Goal: Task Accomplishment & Management: Complete application form

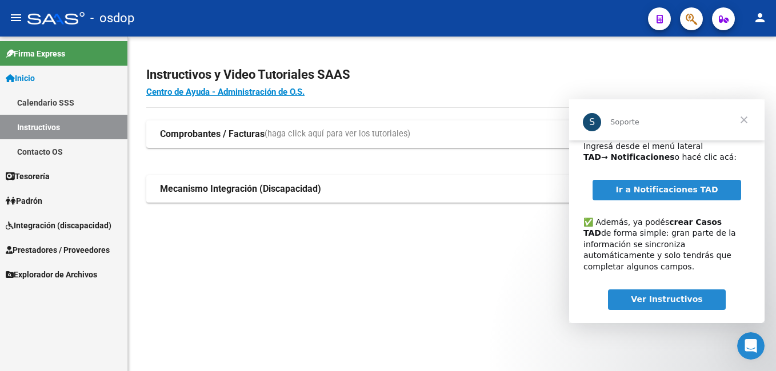
scroll to position [74, 0]
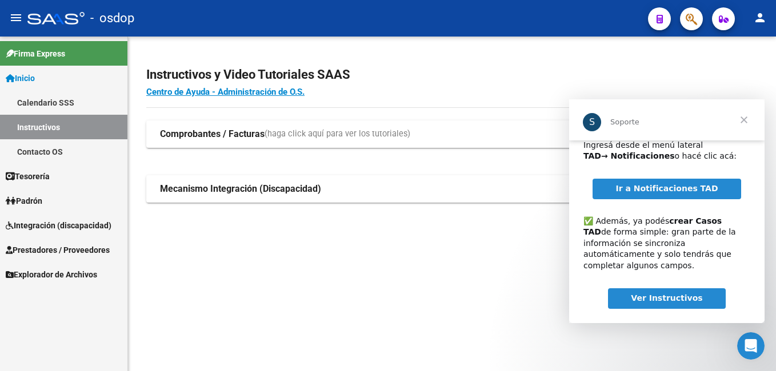
click at [745, 119] on span "Cerrar" at bounding box center [743, 119] width 41 height 41
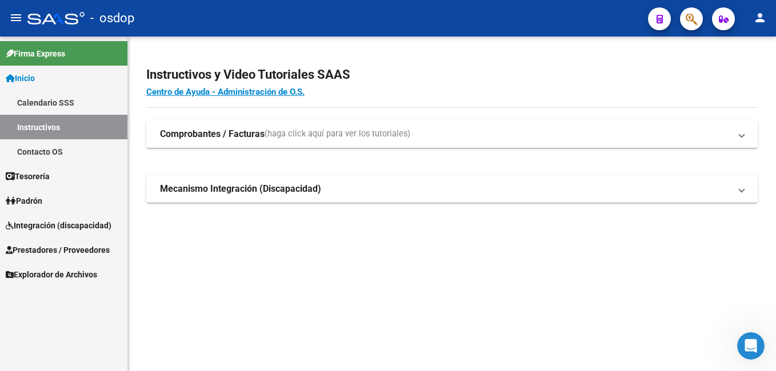
click at [61, 251] on span "Prestadores / Proveedores" at bounding box center [58, 250] width 104 height 13
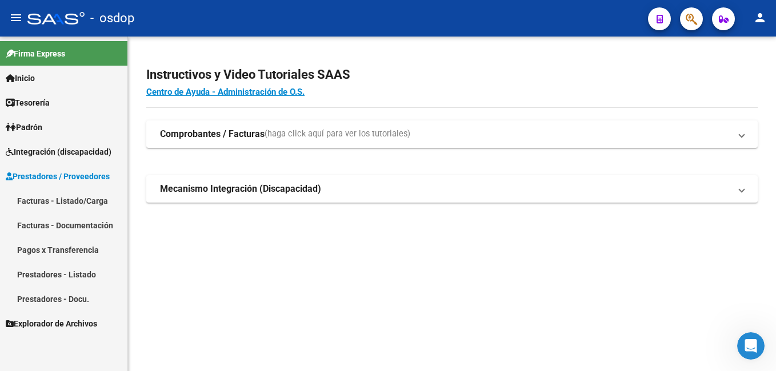
click at [78, 197] on link "Facturas - Listado/Carga" at bounding box center [63, 200] width 127 height 25
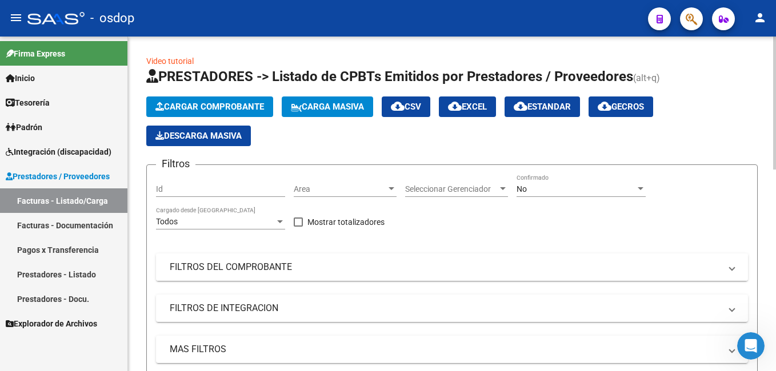
click at [198, 262] on mat-panel-title "FILTROS DEL COMPROBANTE" at bounding box center [445, 267] width 551 height 13
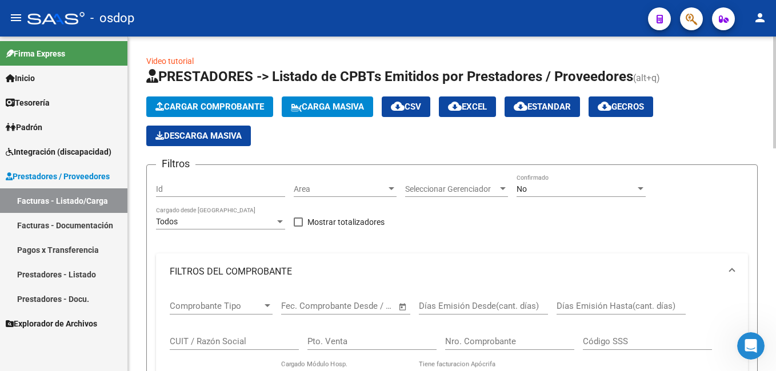
click at [195, 339] on input "CUIT / Razón Social" at bounding box center [234, 341] width 129 height 10
paste input "37712575"
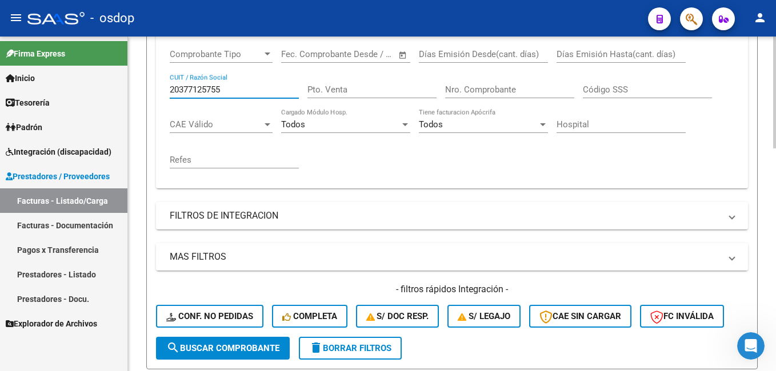
scroll to position [286, 0]
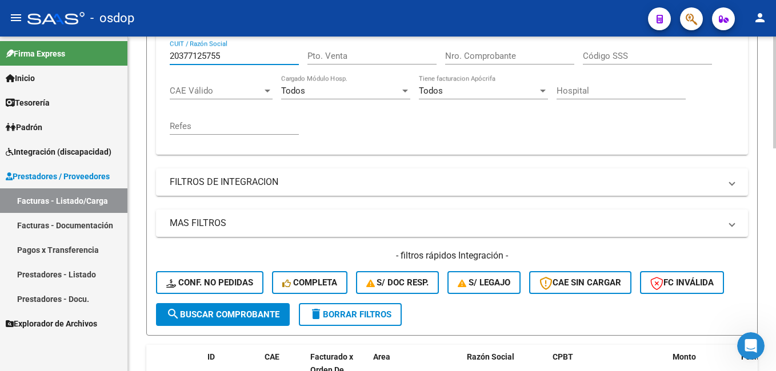
type input "20377125755"
click at [214, 311] on span "search Buscar Comprobante" at bounding box center [222, 315] width 113 height 10
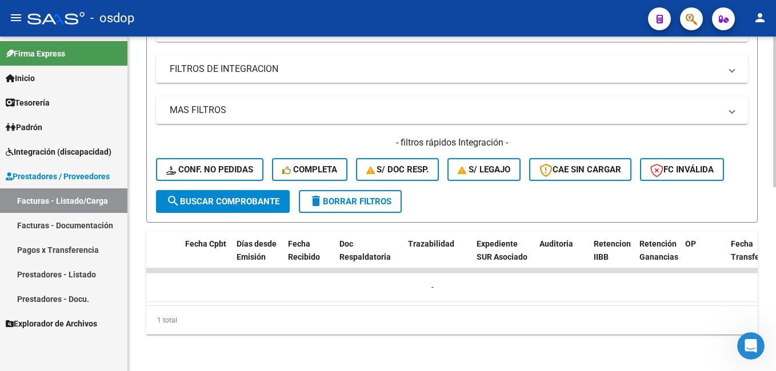
scroll to position [0, 556]
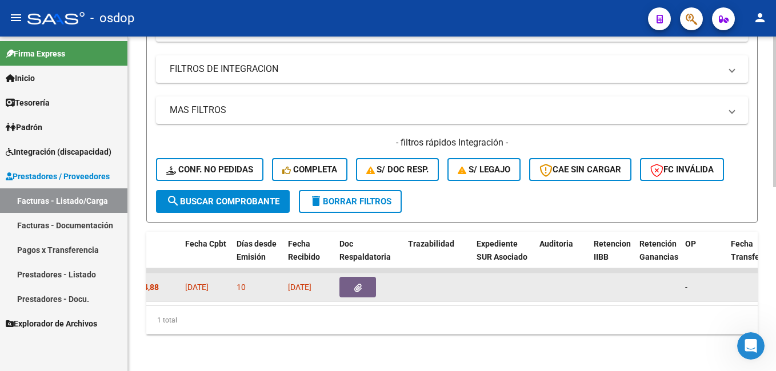
click at [356, 284] on icon "button" at bounding box center [357, 288] width 7 height 9
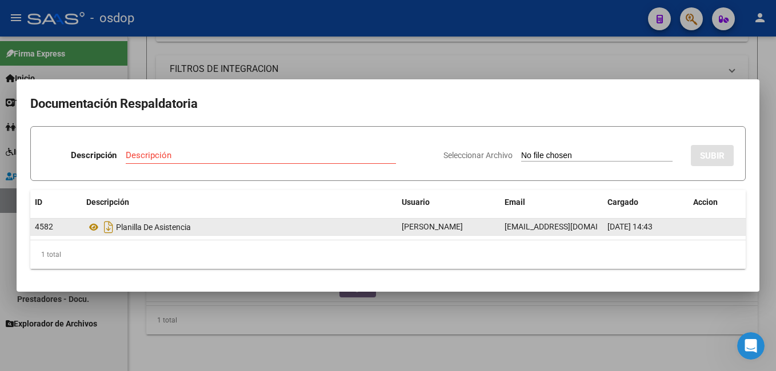
click at [125, 227] on div "Planilla De Asistencia" at bounding box center [239, 227] width 306 height 18
click at [101, 228] on icon "Descargar documento" at bounding box center [108, 227] width 15 height 18
click at [548, 52] on div at bounding box center [388, 185] width 776 height 371
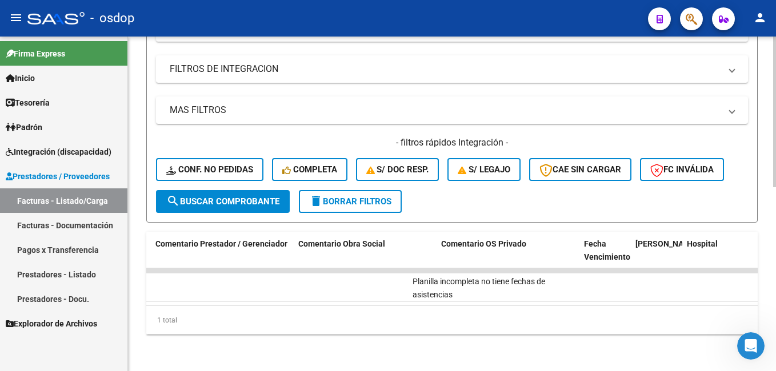
scroll to position [0, 1815]
drag, startPoint x: 592, startPoint y: 306, endPoint x: 631, endPoint y: 307, distance: 39.4
click at [678, 306] on div "1 total" at bounding box center [451, 320] width 611 height 29
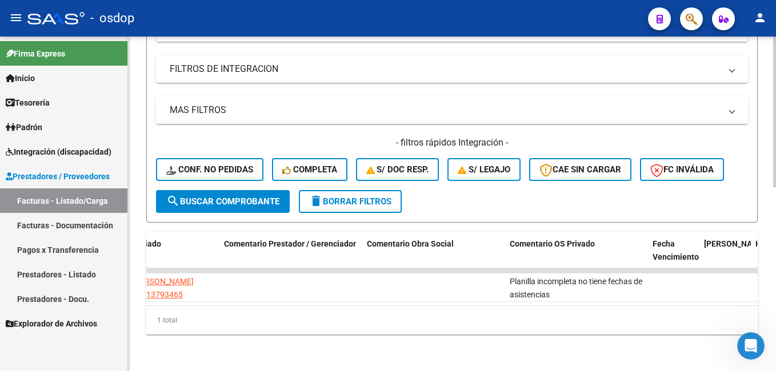
scroll to position [0, 1744]
click at [556, 239] on span "Comentario OS Privado" at bounding box center [554, 243] width 85 height 9
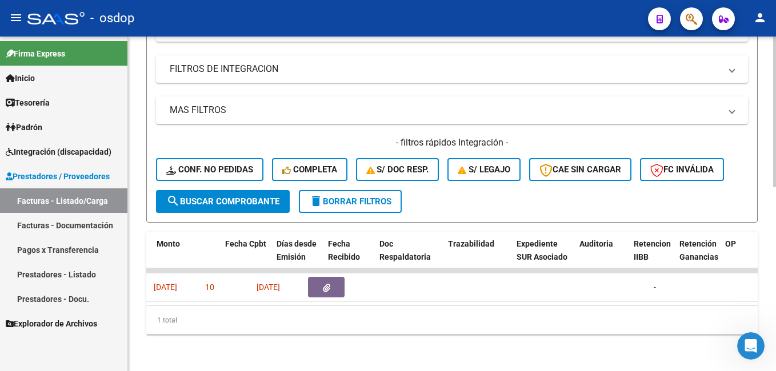
scroll to position [0, 516]
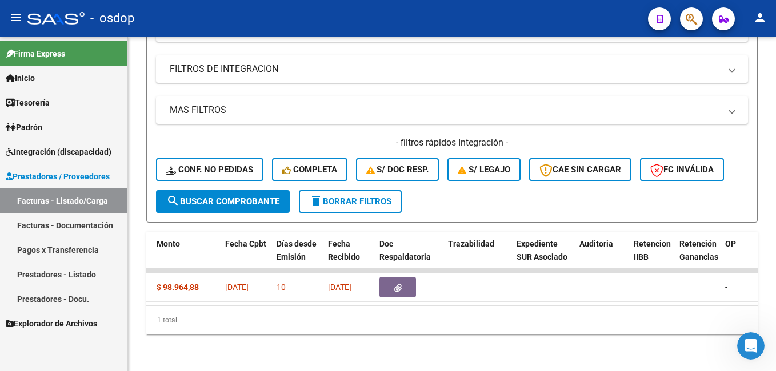
click at [76, 198] on link "Facturas - Listado/Carga" at bounding box center [63, 200] width 127 height 25
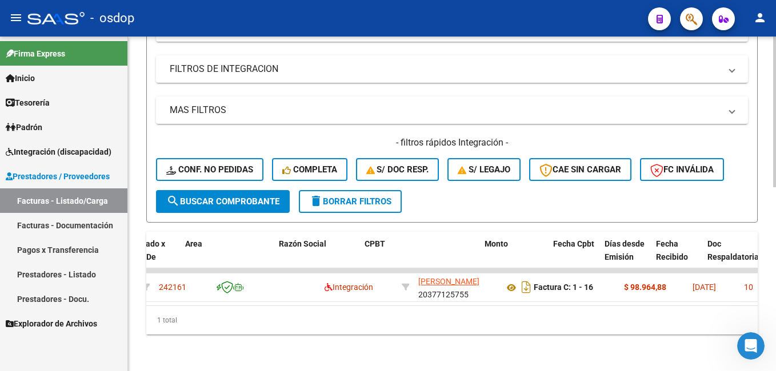
scroll to position [0, 0]
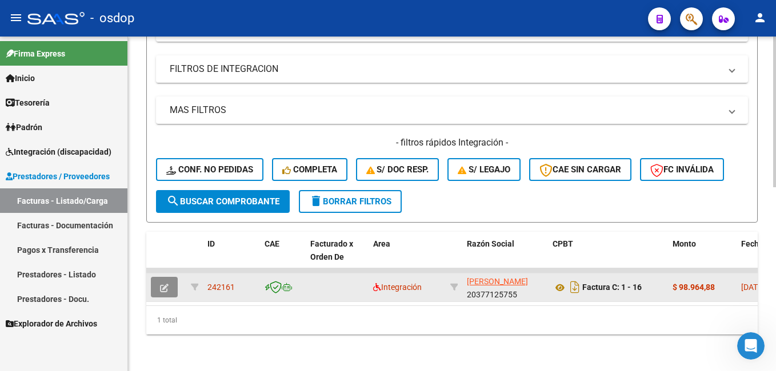
click at [163, 284] on icon "button" at bounding box center [164, 288] width 9 height 9
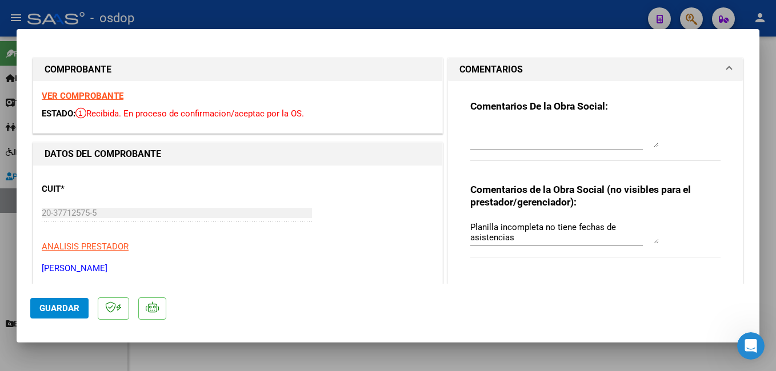
scroll to position [57, 0]
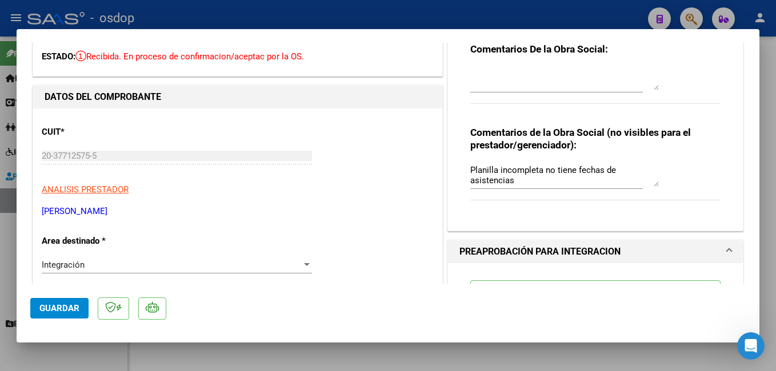
click at [555, 14] on div at bounding box center [388, 185] width 776 height 371
type input "$ 0,00"
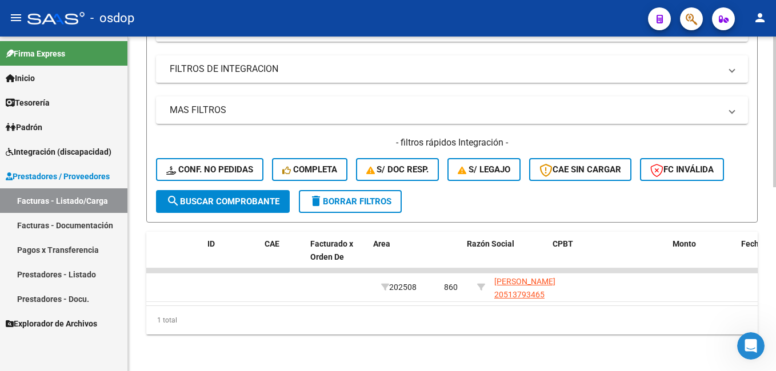
scroll to position [0, 0]
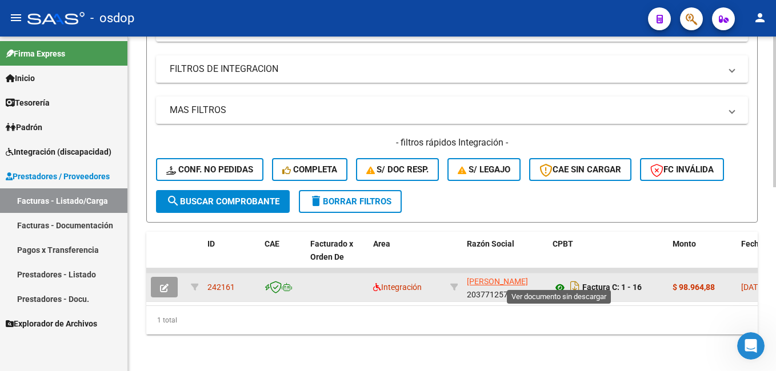
click at [555, 281] on icon at bounding box center [559, 288] width 15 height 14
click at [161, 284] on icon "button" at bounding box center [164, 288] width 9 height 9
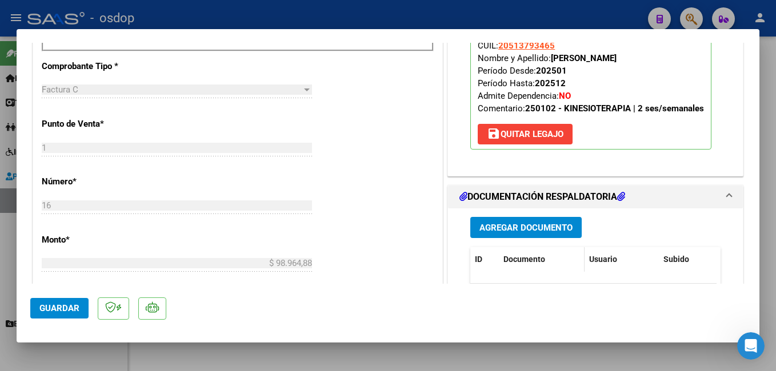
scroll to position [457, 0]
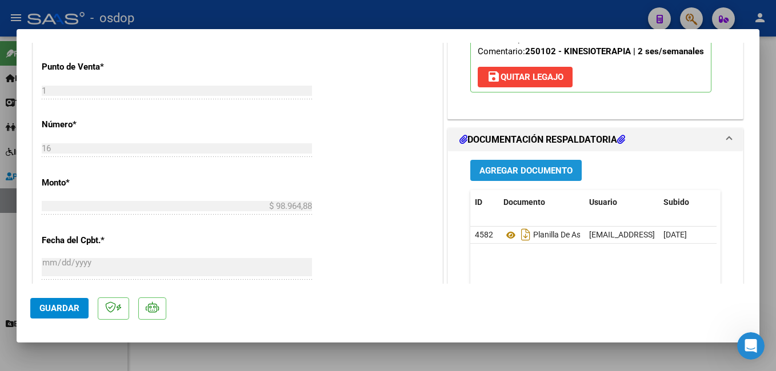
click at [519, 168] on span "Agregar Documento" at bounding box center [525, 171] width 93 height 10
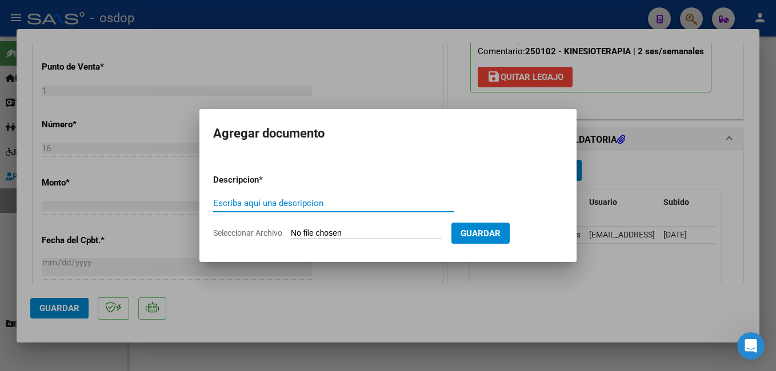
click at [311, 204] on input "Escriba aquí una descripcion" at bounding box center [333, 203] width 241 height 10
type input "planilla asistencia completa"
click at [343, 231] on input "Seleccionar Archivo" at bounding box center [366, 233] width 151 height 11
click at [344, 234] on input "Seleccionar Archivo" at bounding box center [366, 233] width 151 height 11
type input "C:\fakepath\Planilla asistencia_.pdf"
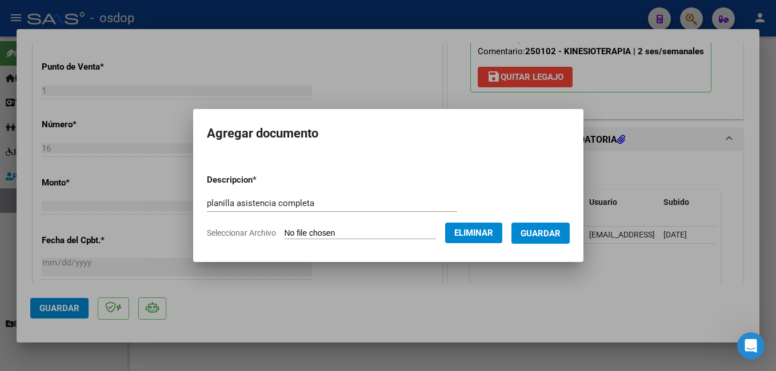
click at [556, 234] on span "Guardar" at bounding box center [540, 233] width 40 height 10
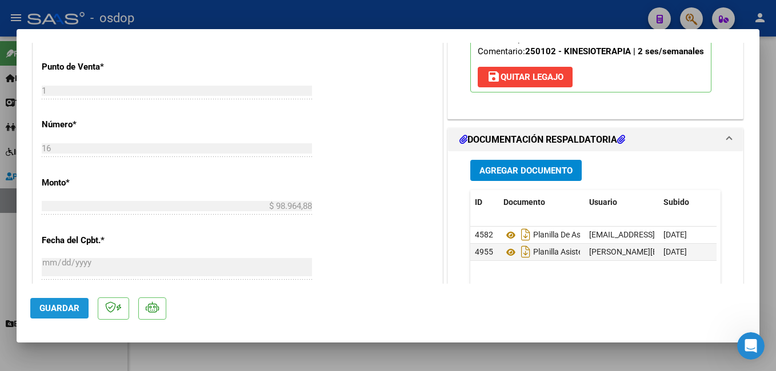
click at [61, 306] on span "Guardar" at bounding box center [59, 308] width 40 height 10
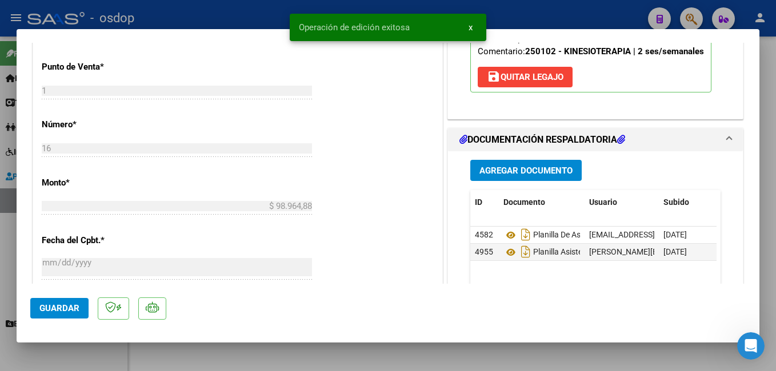
click at [198, 17] on div at bounding box center [388, 185] width 776 height 371
type input "$ 0,00"
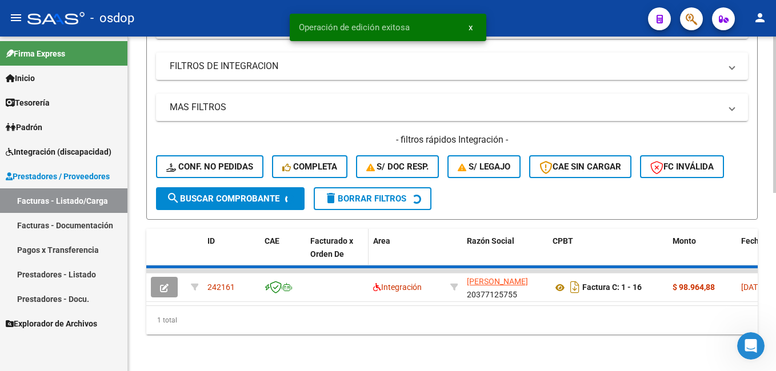
scroll to position [408, 0]
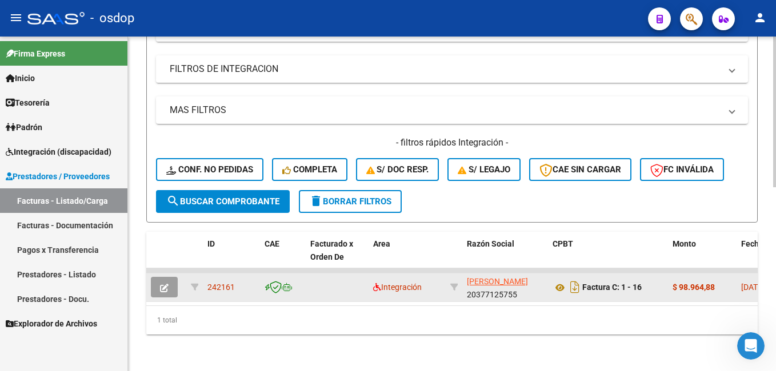
drag, startPoint x: 208, startPoint y: 276, endPoint x: 234, endPoint y: 276, distance: 26.3
click at [234, 283] on span "242161" at bounding box center [220, 287] width 27 height 9
copy span "242161"
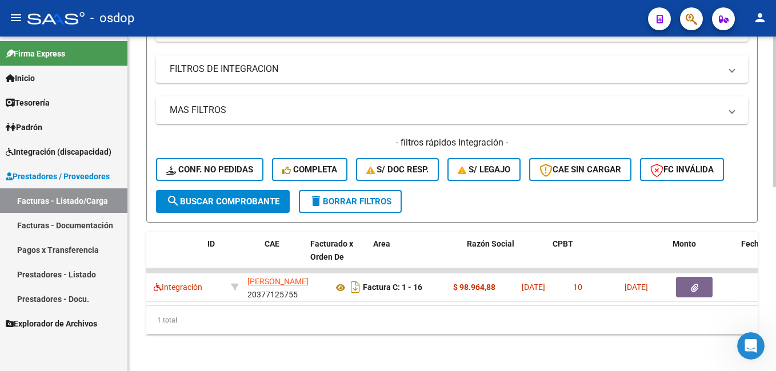
scroll to position [0, 0]
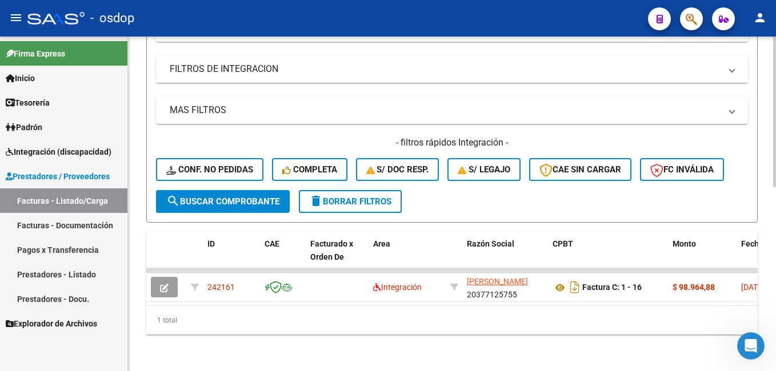
click at [332, 196] on span "delete Borrar Filtros" at bounding box center [350, 201] width 82 height 10
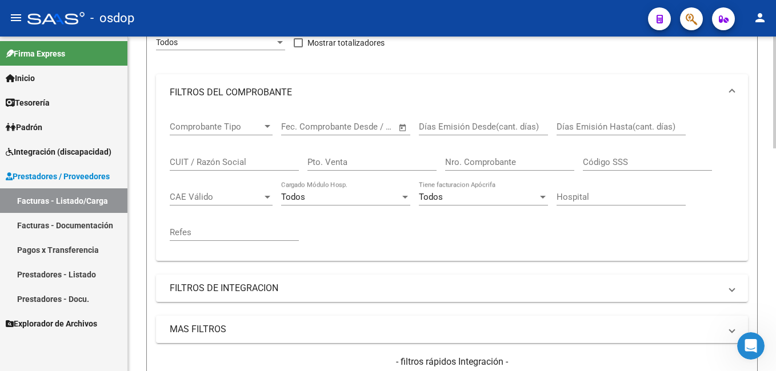
scroll to position [122, 0]
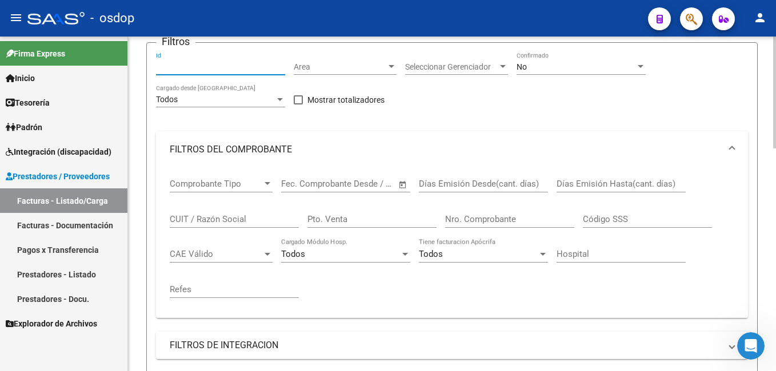
drag, startPoint x: 170, startPoint y: 61, endPoint x: 158, endPoint y: 65, distance: 12.6
click at [158, 65] on input "Id" at bounding box center [220, 67] width 129 height 10
paste input "242161"
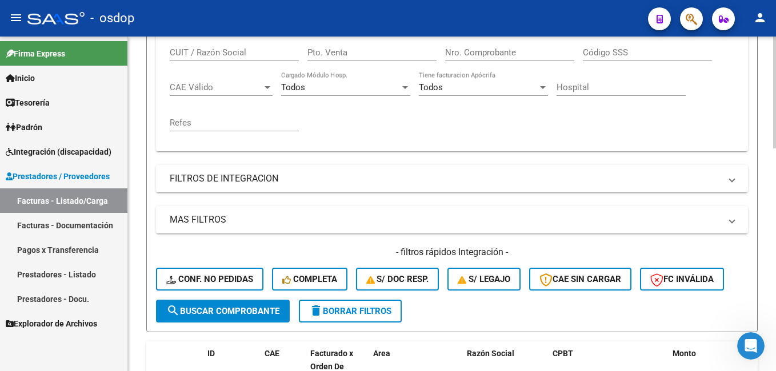
scroll to position [351, 0]
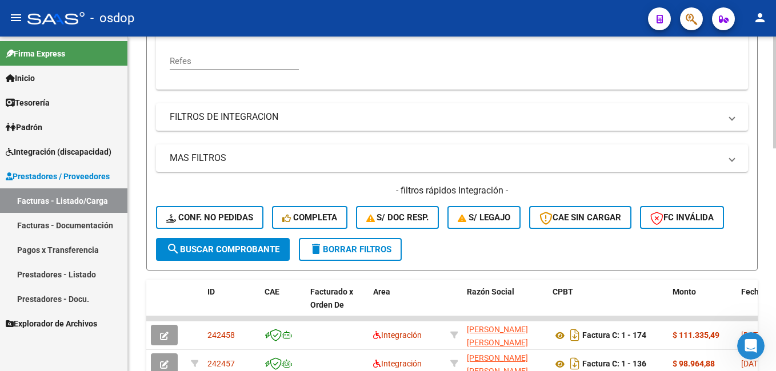
type input "242161"
click at [236, 243] on button "search Buscar Comprobante" at bounding box center [223, 249] width 134 height 23
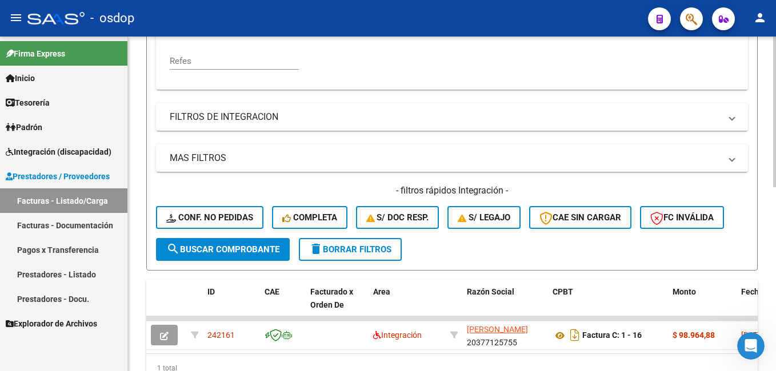
drag, startPoint x: 264, startPoint y: 353, endPoint x: 317, endPoint y: 360, distance: 53.0
click at [317, 354] on datatable-body "242161 Integración [PERSON_NAME] 20377125755 Factura C: 1 - 16 $ 98.964,88 [DAT…" at bounding box center [451, 334] width 611 height 37
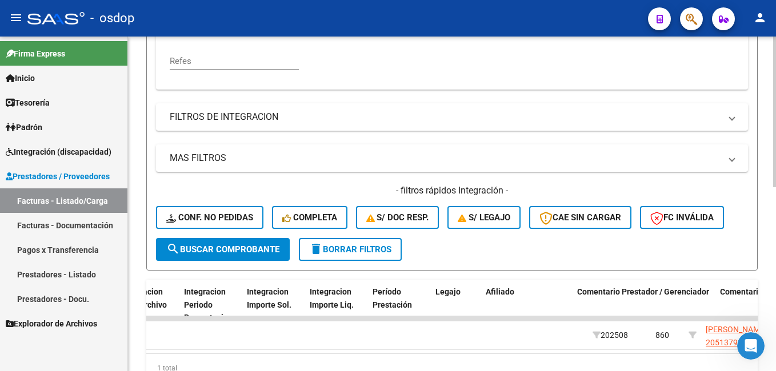
scroll to position [0, 0]
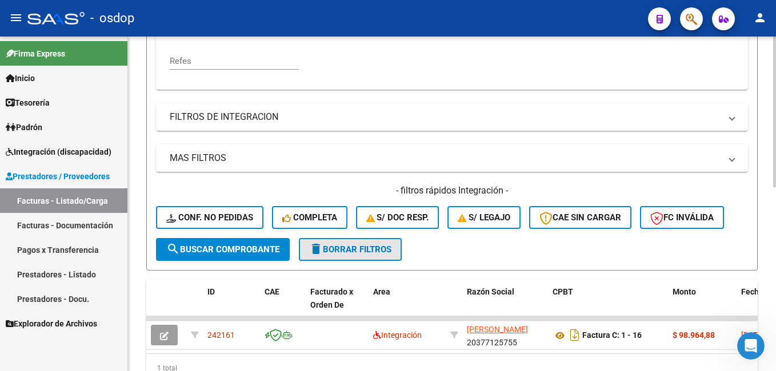
click at [354, 251] on span "delete Borrar Filtros" at bounding box center [350, 249] width 82 height 10
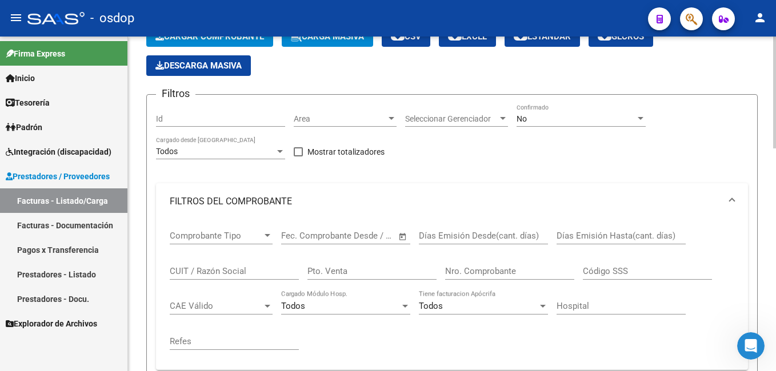
scroll to position [65, 0]
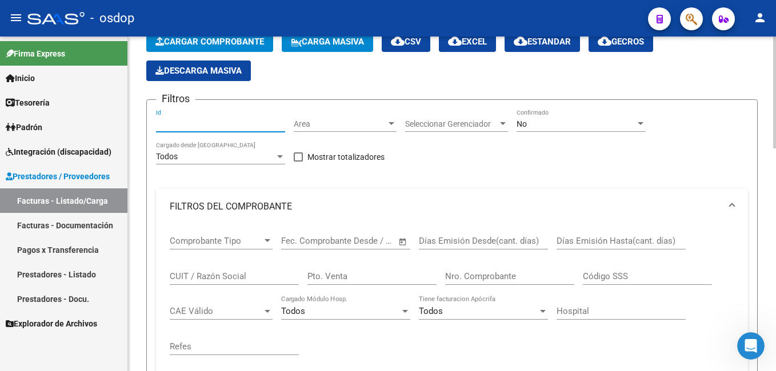
click at [192, 124] on input "Id" at bounding box center [220, 124] width 129 height 10
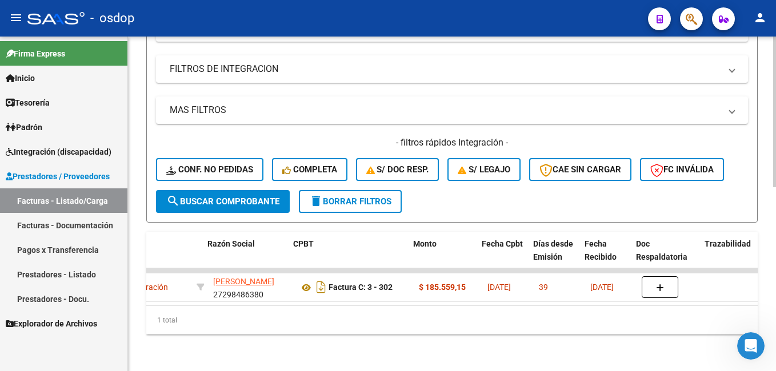
scroll to position [0, 259]
type input "240851"
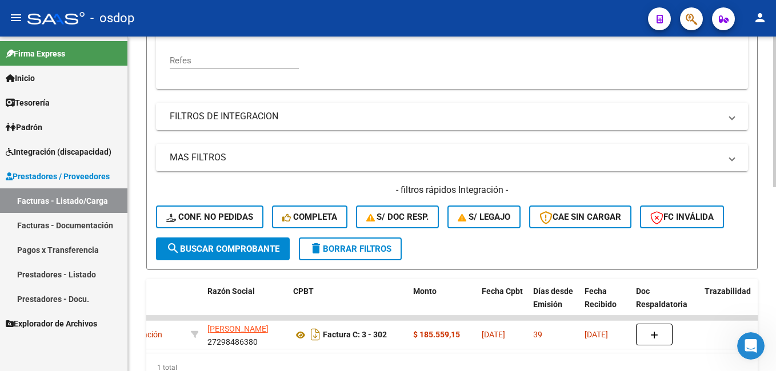
scroll to position [351, 0]
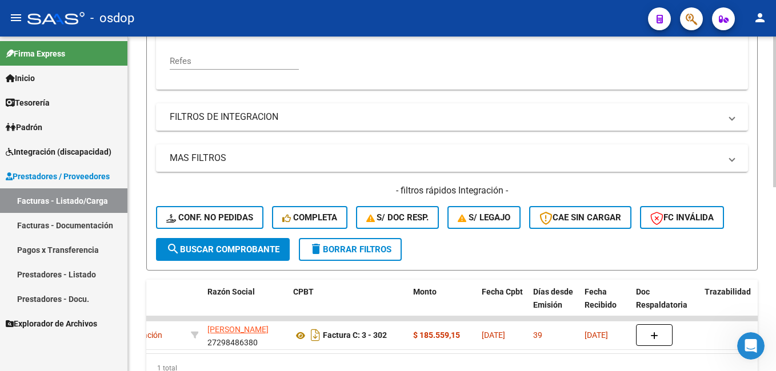
click at [345, 248] on span "delete Borrar Filtros" at bounding box center [350, 249] width 82 height 10
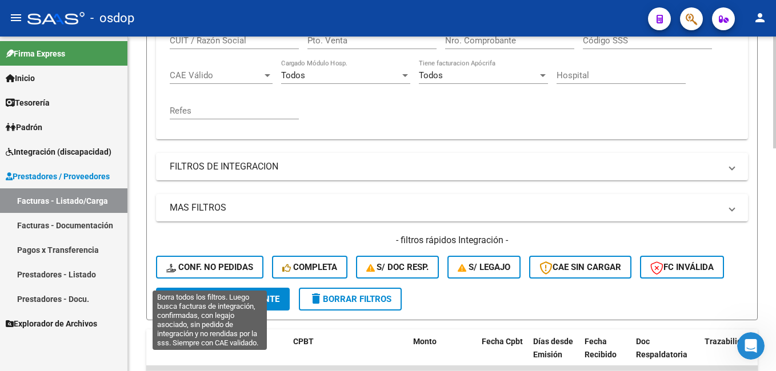
scroll to position [294, 0]
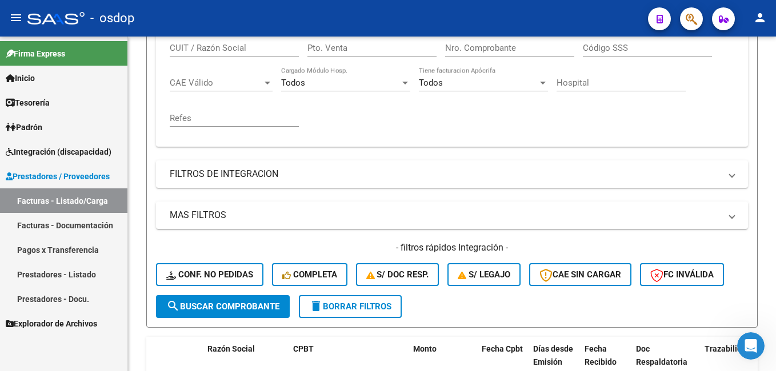
click at [78, 202] on link "Facturas - Listado/Carga" at bounding box center [63, 200] width 127 height 25
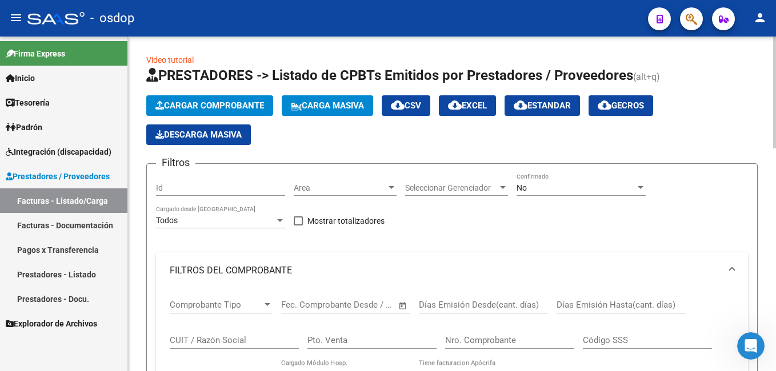
scroll to position [0, 0]
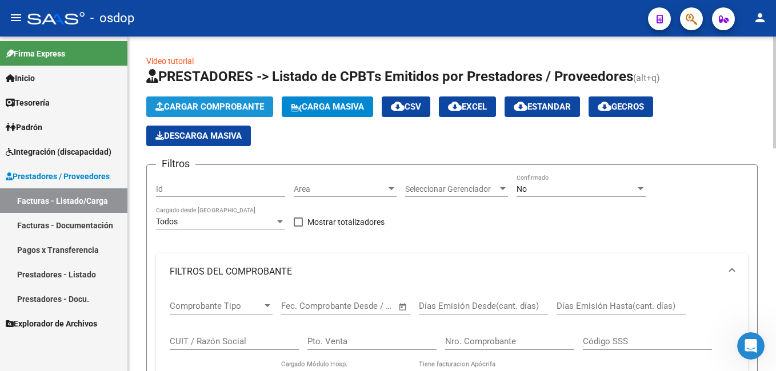
click at [223, 108] on span "Cargar Comprobante" at bounding box center [209, 107] width 109 height 10
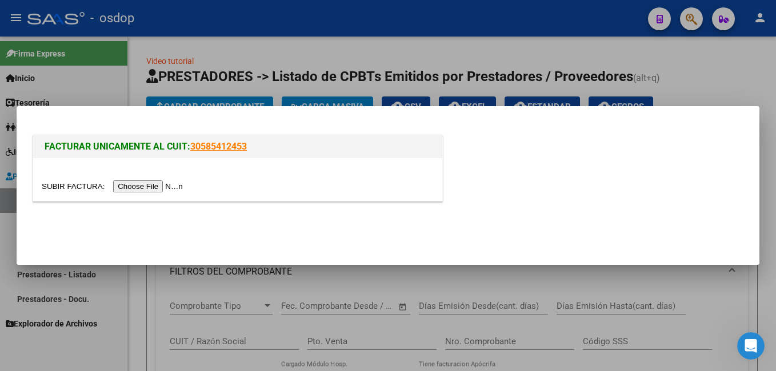
click at [149, 187] on input "file" at bounding box center [114, 186] width 145 height 12
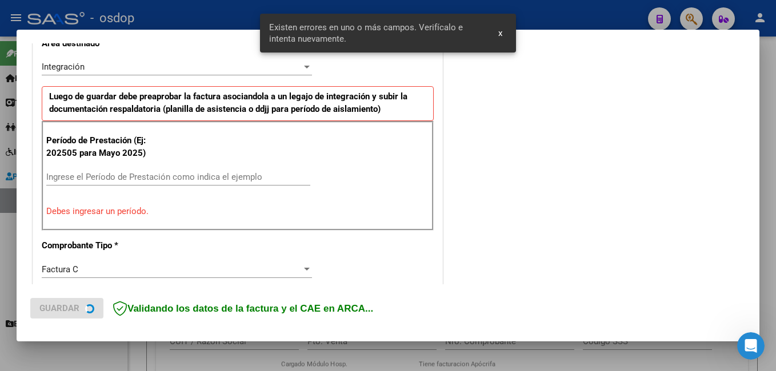
scroll to position [277, 0]
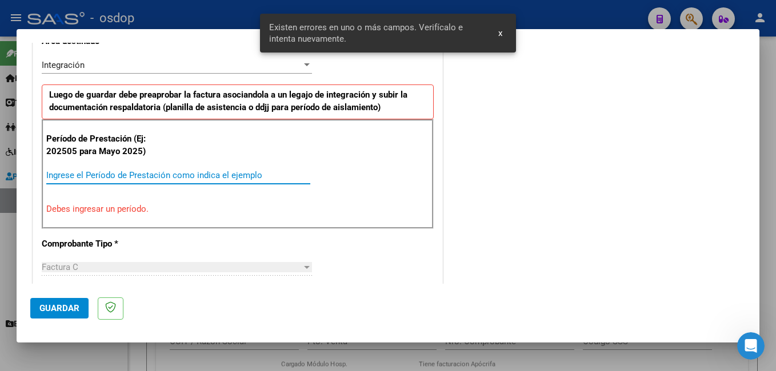
click at [118, 172] on input "Ingrese el Período de Prestación como indica el ejemplo" at bounding box center [178, 175] width 264 height 10
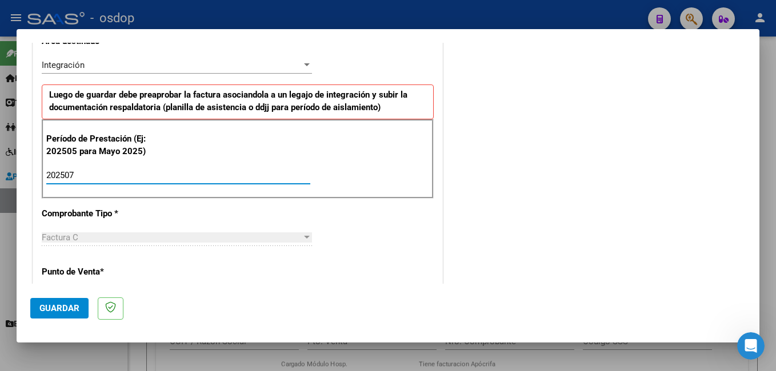
type input "202507"
click at [67, 303] on span "Guardar" at bounding box center [59, 308] width 40 height 10
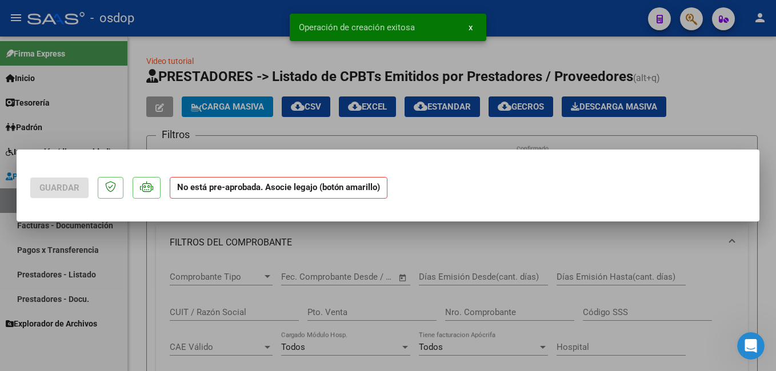
scroll to position [0, 0]
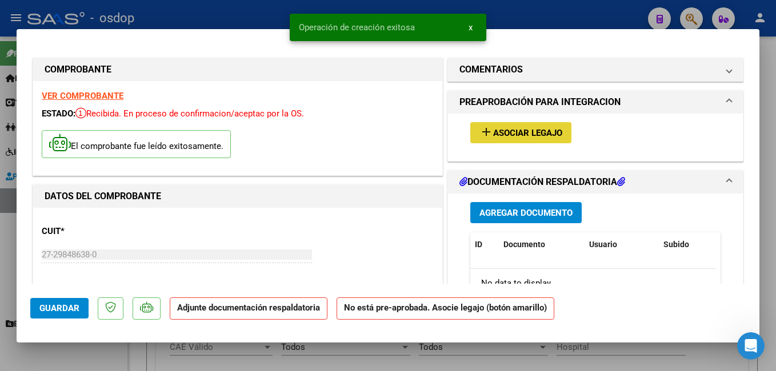
click at [510, 130] on span "Asociar Legajo" at bounding box center [527, 133] width 69 height 10
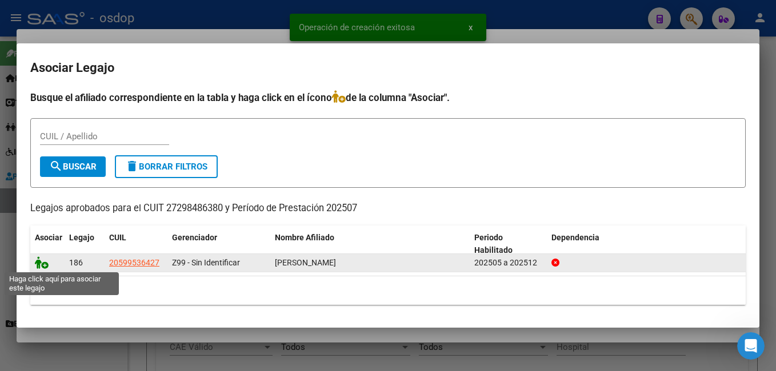
click at [39, 262] on icon at bounding box center [42, 262] width 14 height 13
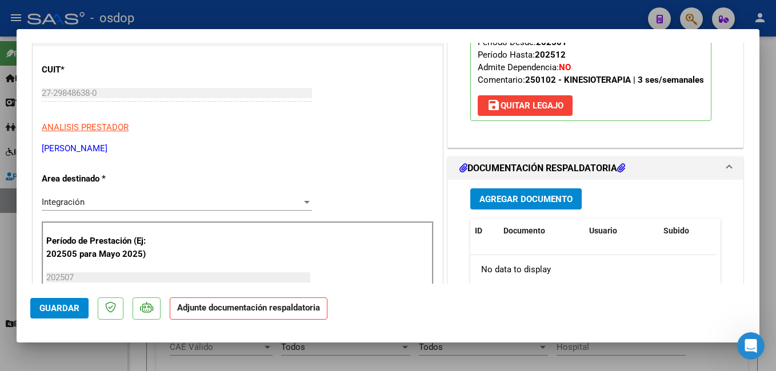
scroll to position [171, 0]
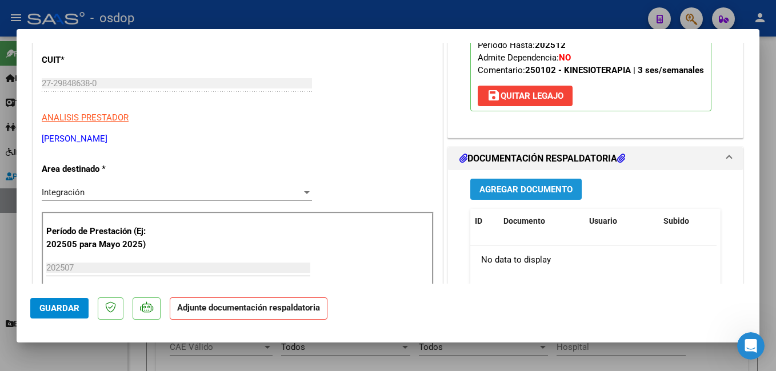
click at [530, 188] on span "Agregar Documento" at bounding box center [525, 189] width 93 height 10
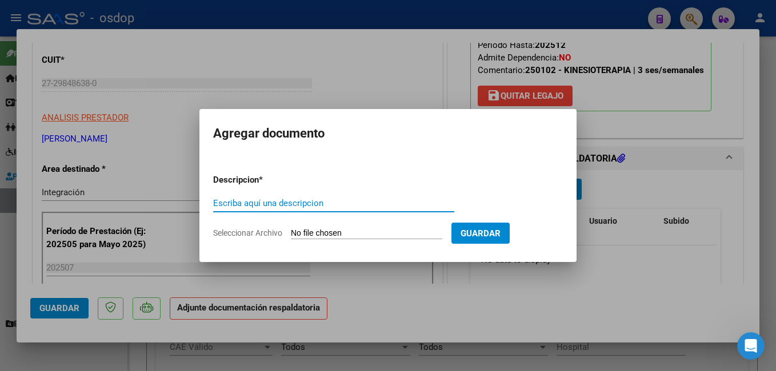
click at [286, 199] on input "Escriba aquí una descripcion" at bounding box center [333, 203] width 241 height 10
click at [282, 202] on input "Escriba aquí una descripcion" at bounding box center [333, 203] width 241 height 10
type input "planilla de asistencia"
click at [367, 233] on input "Seleccionar Archivo" at bounding box center [366, 233] width 151 height 11
click at [374, 230] on input "Seleccionar Archivo" at bounding box center [366, 233] width 151 height 11
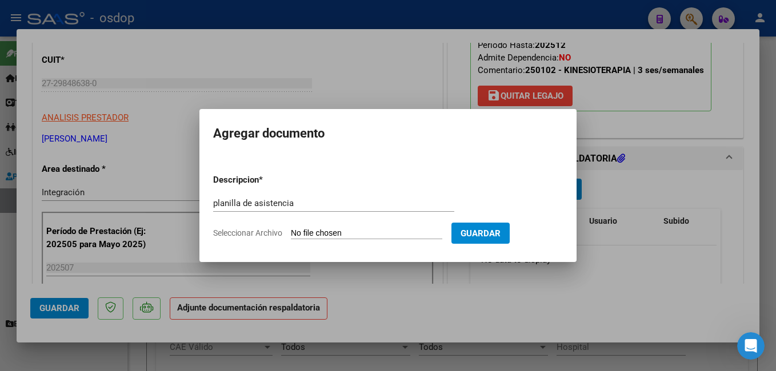
type input "C:\fakepath\planilla asistencia..pdf"
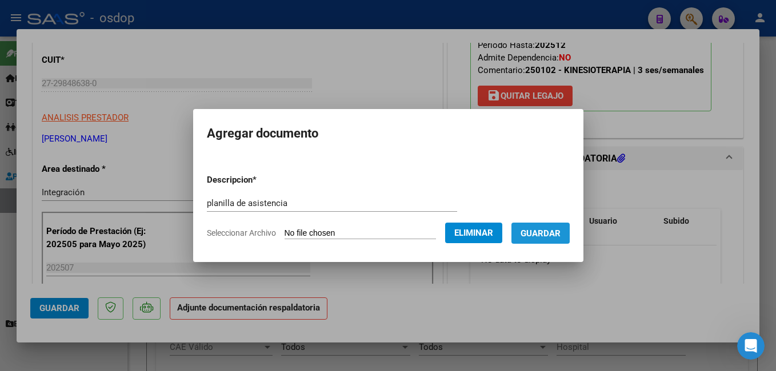
click at [557, 233] on span "Guardar" at bounding box center [540, 233] width 40 height 10
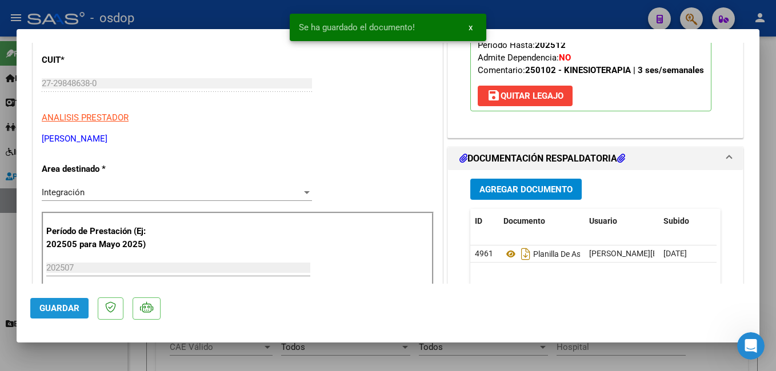
click at [53, 308] on span "Guardar" at bounding box center [59, 308] width 40 height 10
click at [252, 11] on div at bounding box center [388, 185] width 776 height 371
type input "$ 0,00"
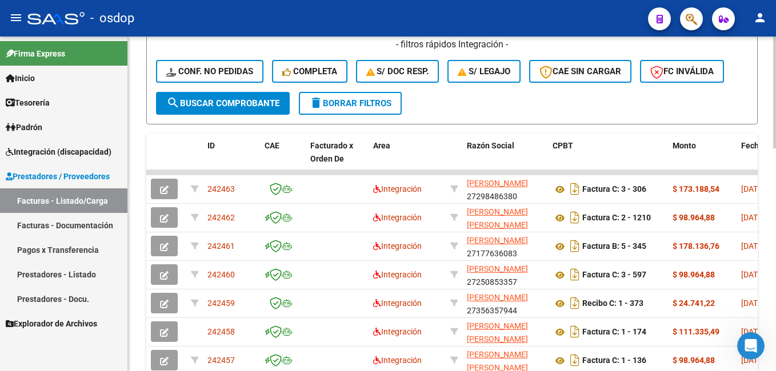
scroll to position [494, 0]
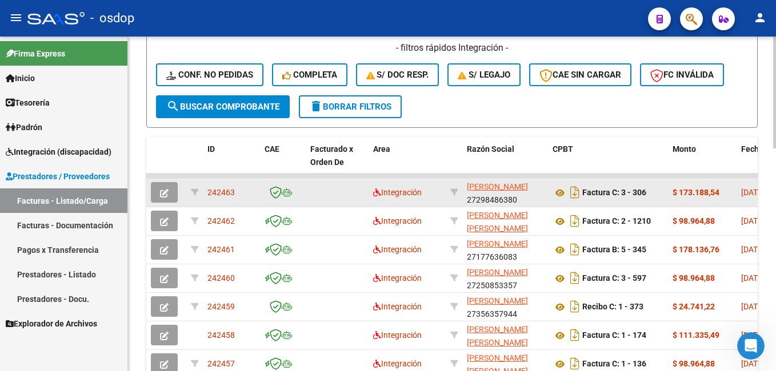
drag, startPoint x: 236, startPoint y: 190, endPoint x: 202, endPoint y: 189, distance: 34.3
copy div "242463"
